Goal: Information Seeking & Learning: Learn about a topic

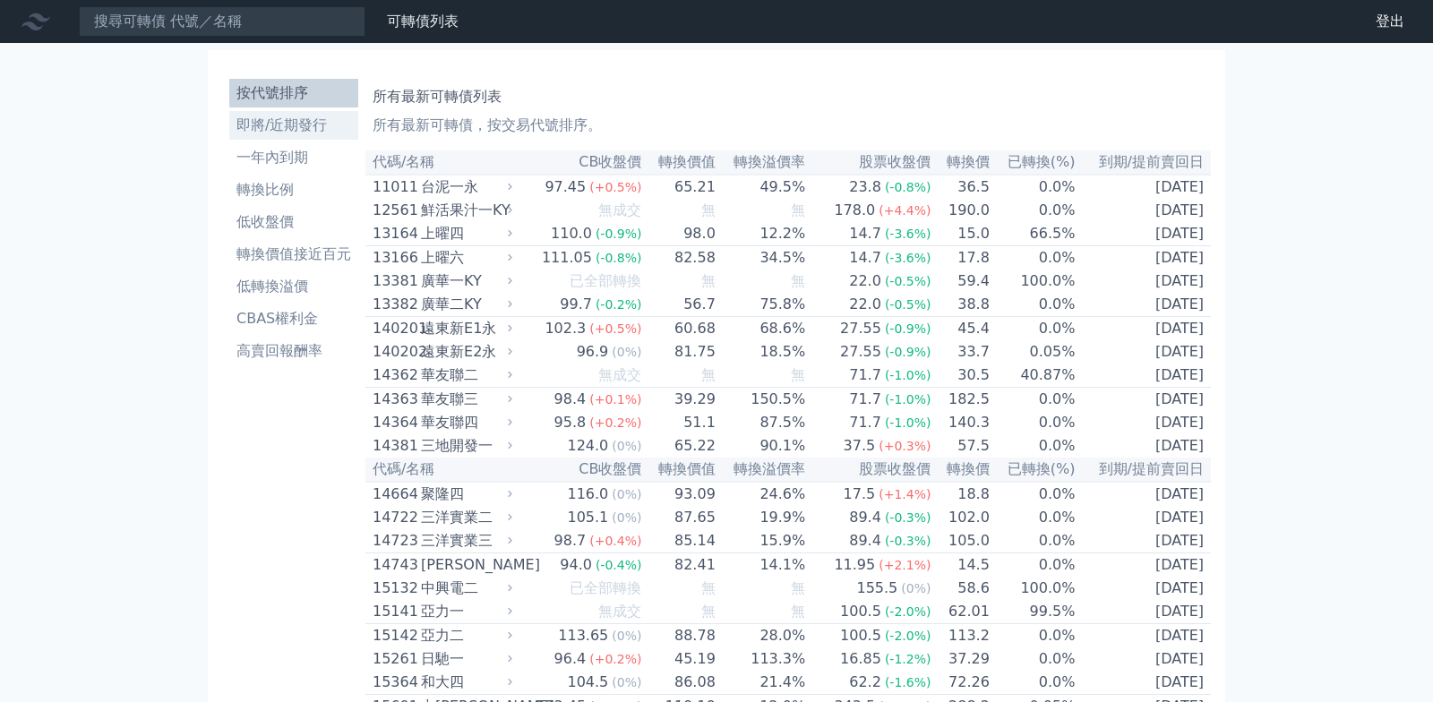
click at [229, 136] on li "即將/近期發行" at bounding box center [293, 125] width 129 height 21
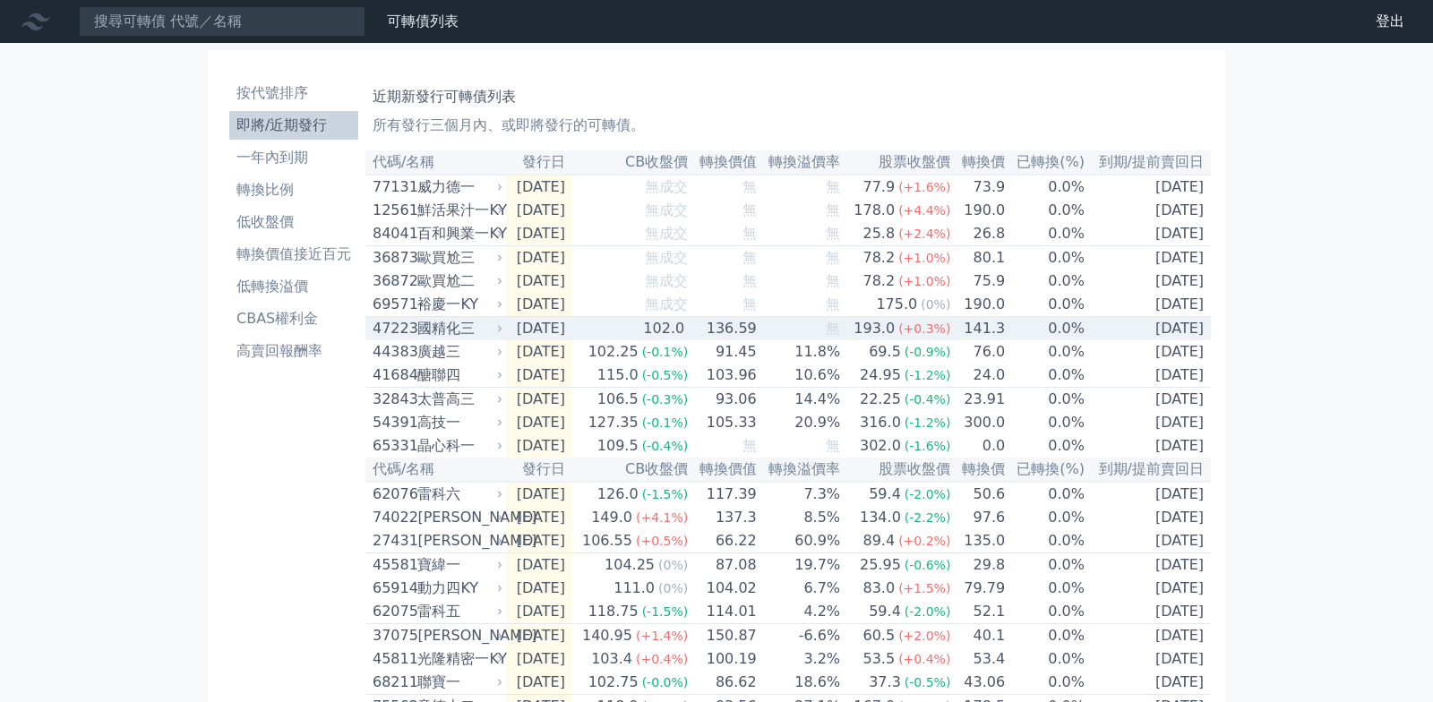
click at [417, 339] on div "國精化三" at bounding box center [458, 328] width 82 height 21
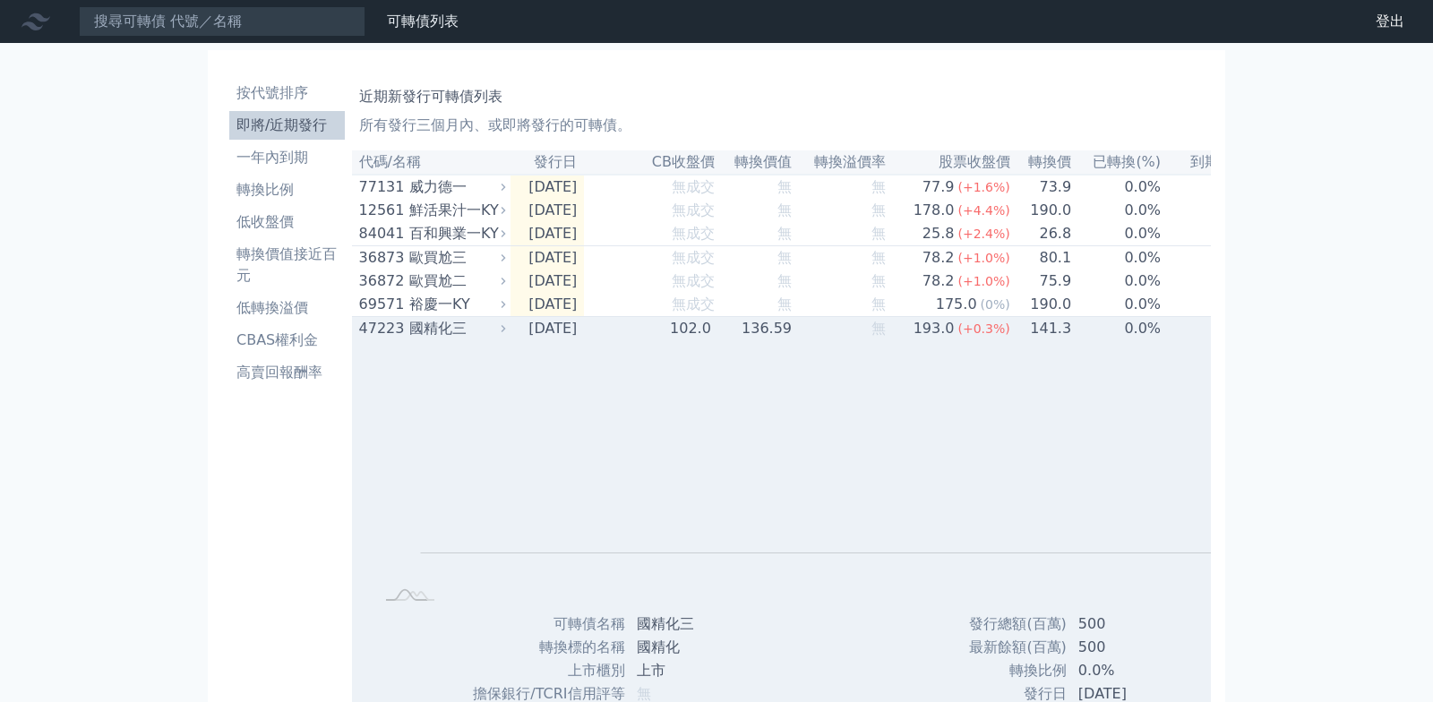
click at [409, 339] on div "國精化三" at bounding box center [455, 328] width 92 height 21
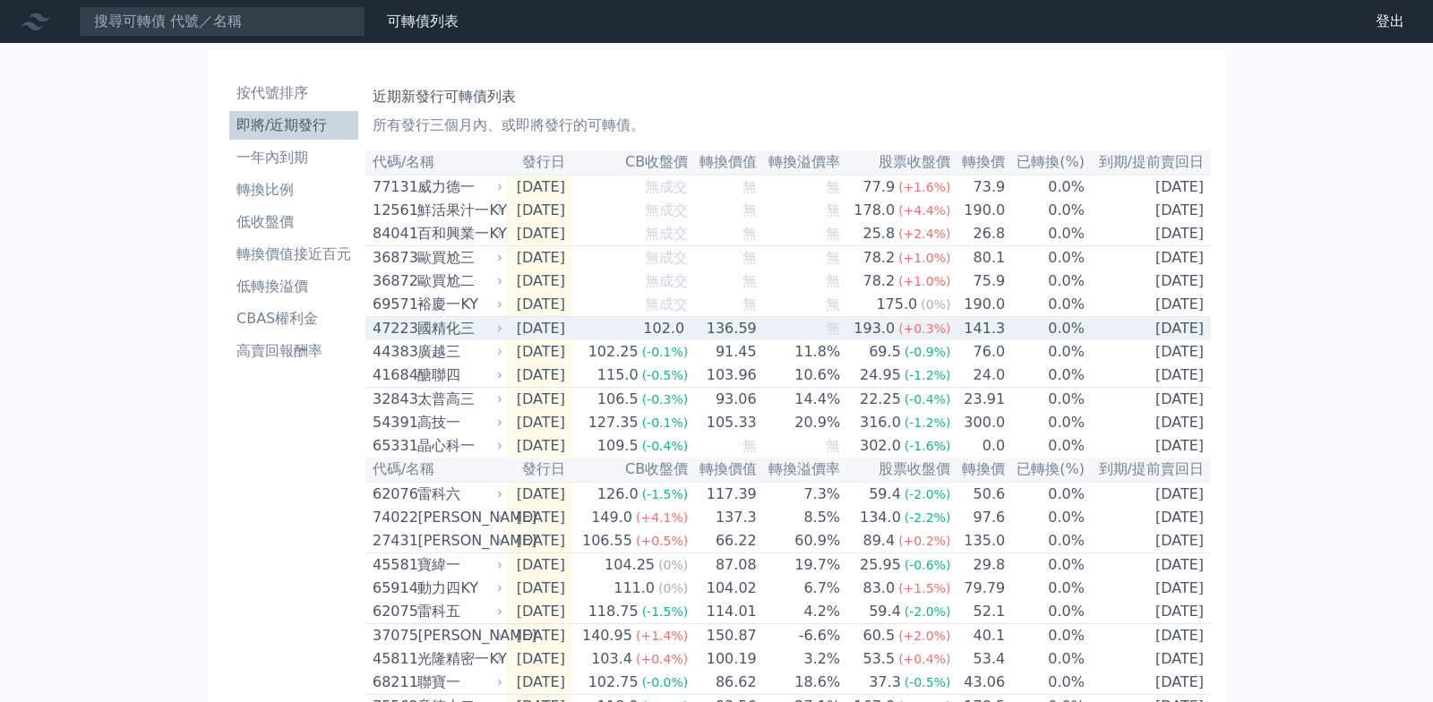
click at [417, 339] on div "國精化三" at bounding box center [458, 328] width 82 height 21
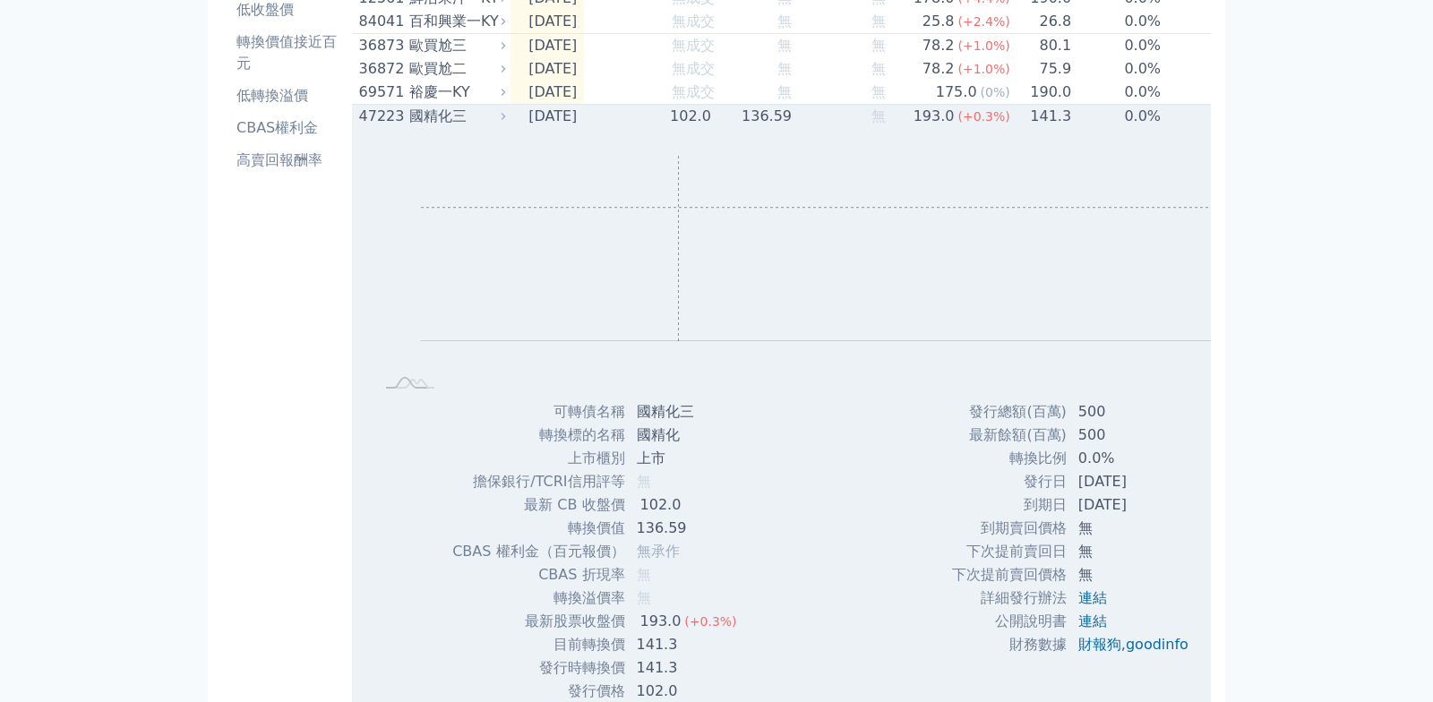
scroll to position [116, 0]
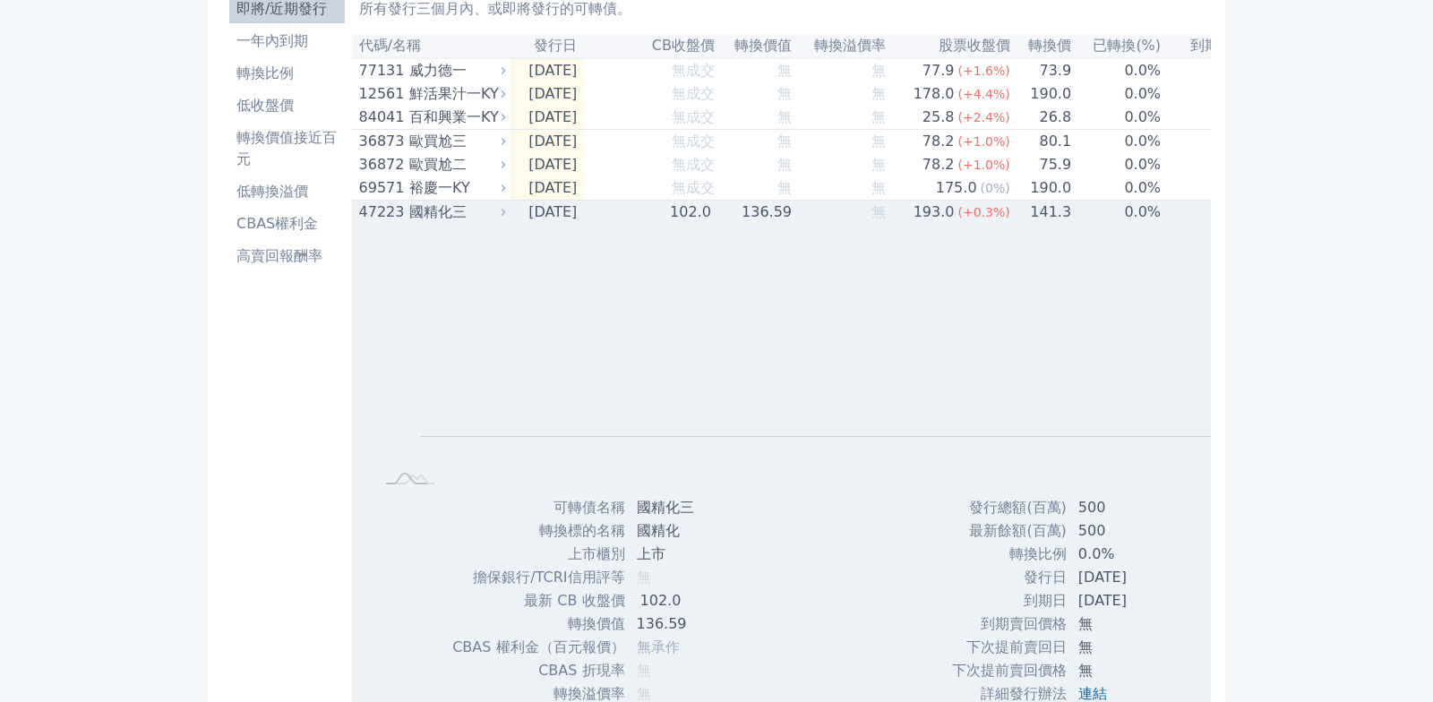
click at [370, 223] on div "47223" at bounding box center [382, 212] width 46 height 21
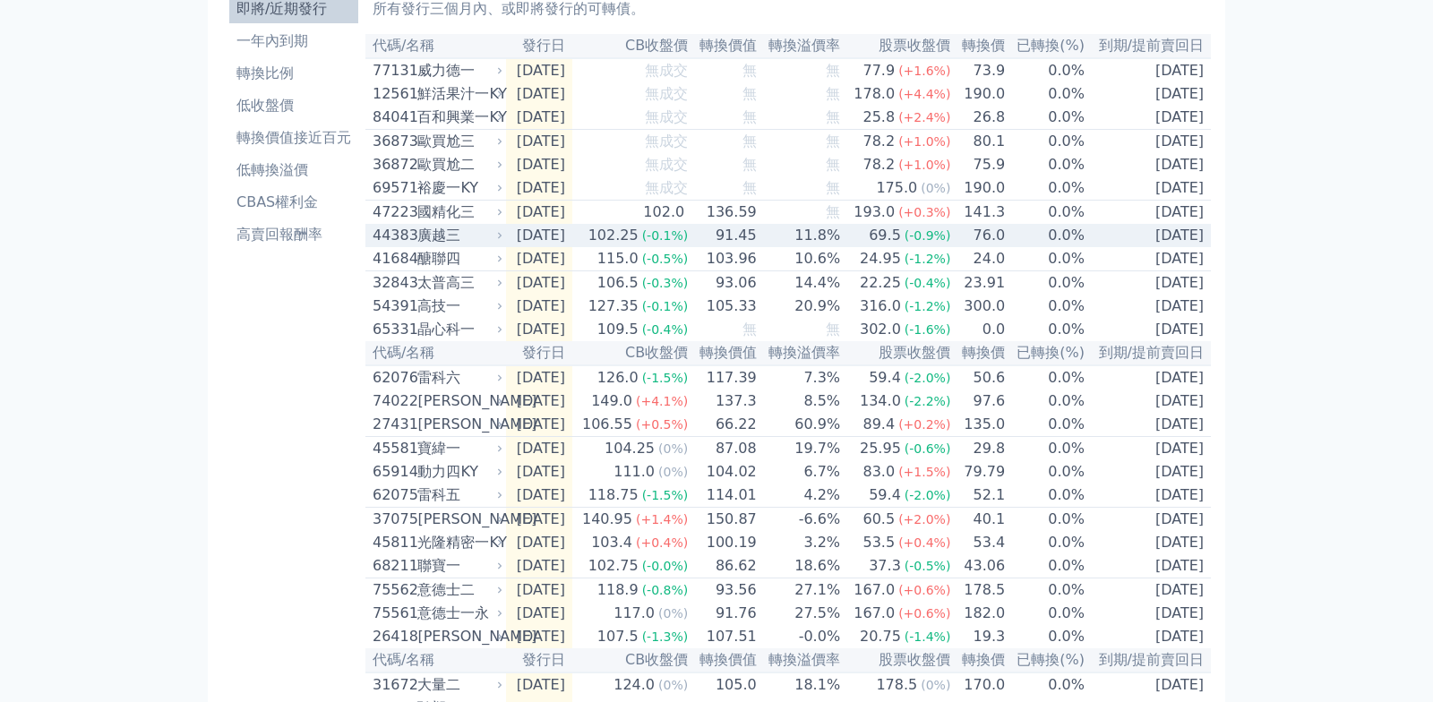
click at [417, 246] on div "廣越三" at bounding box center [458, 235] width 82 height 21
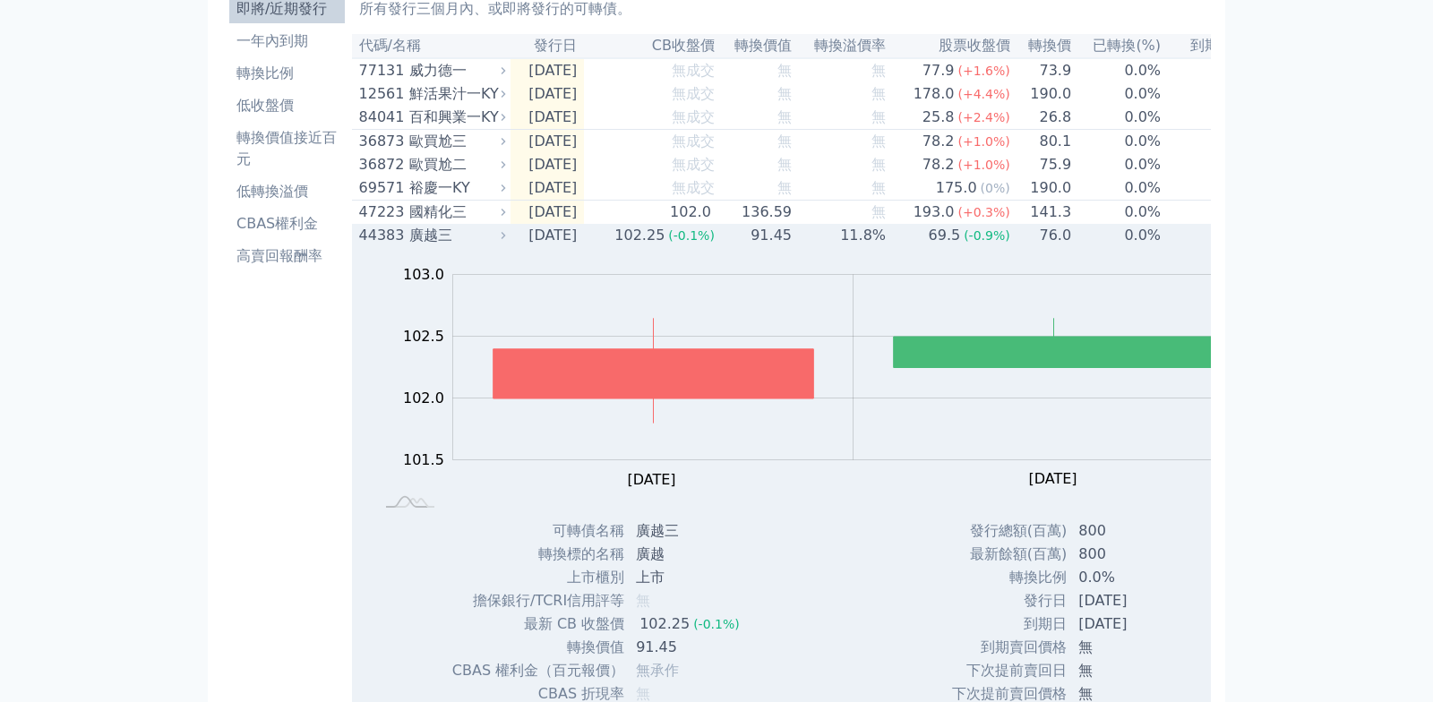
click at [409, 246] on div "廣越三" at bounding box center [455, 235] width 92 height 21
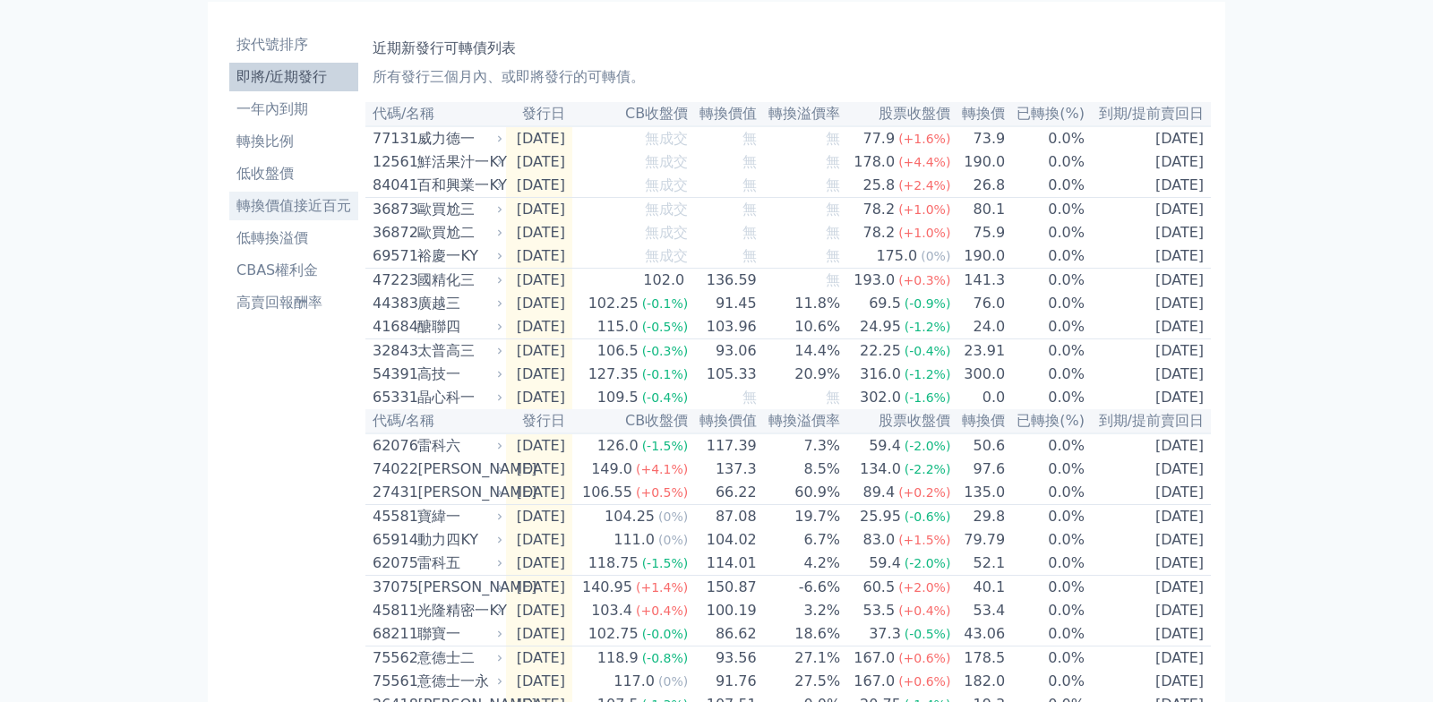
scroll to position [0, 0]
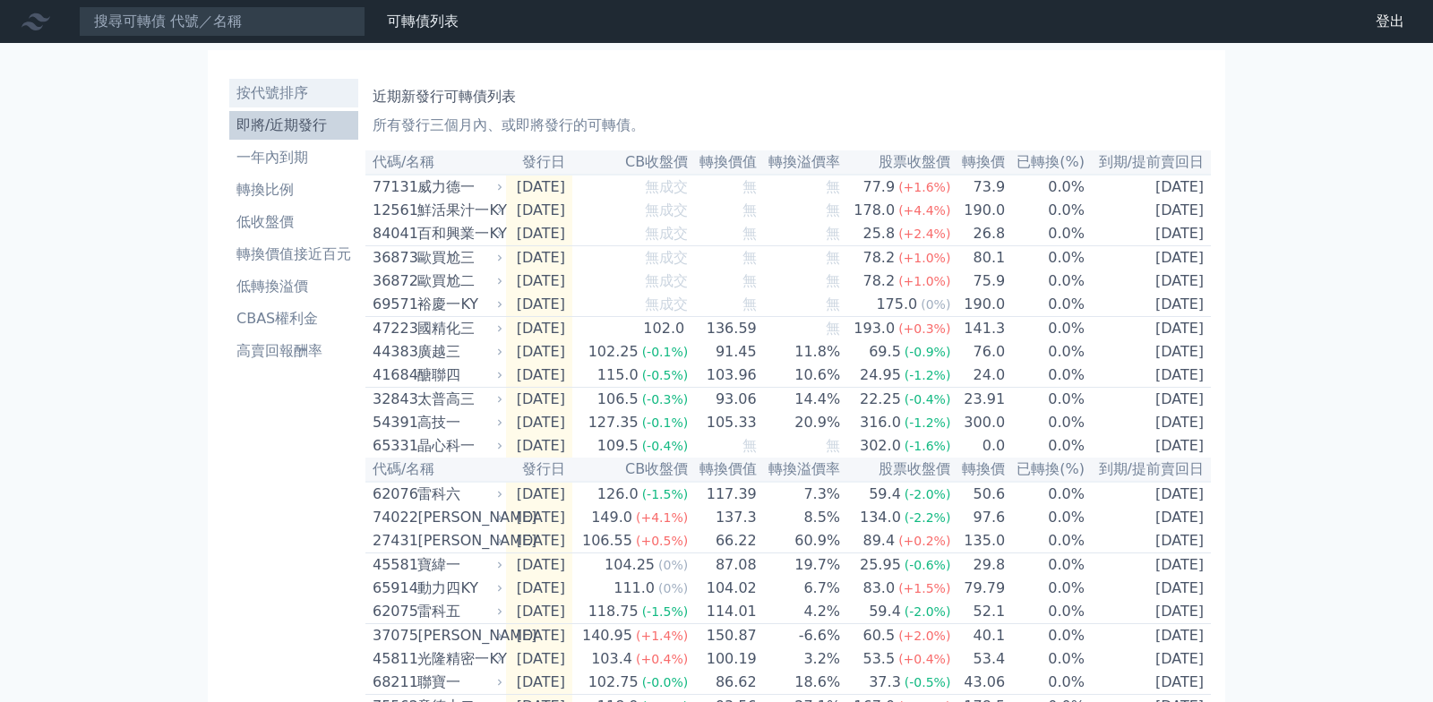
click at [229, 103] on li "按代號排序" at bounding box center [293, 92] width 129 height 21
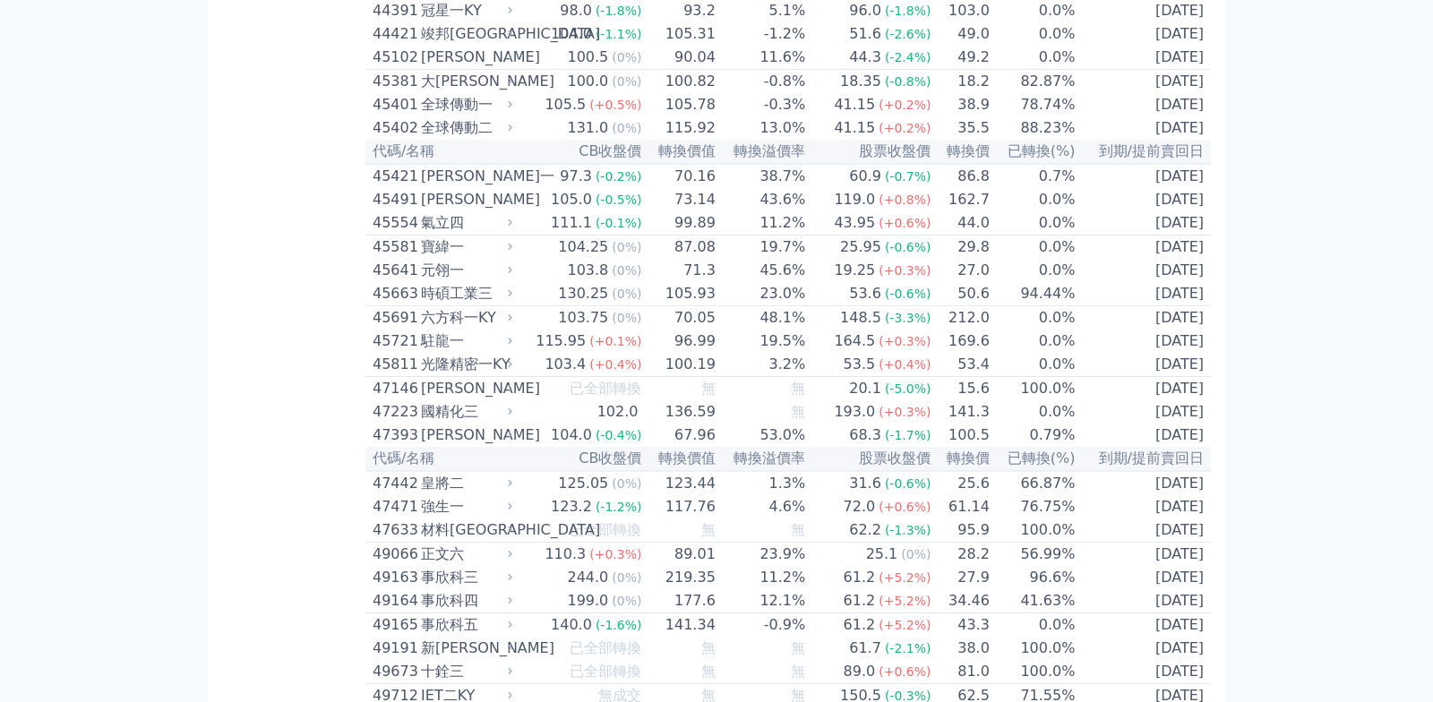
scroll to position [5007, 0]
